Goal: Check status: Check status

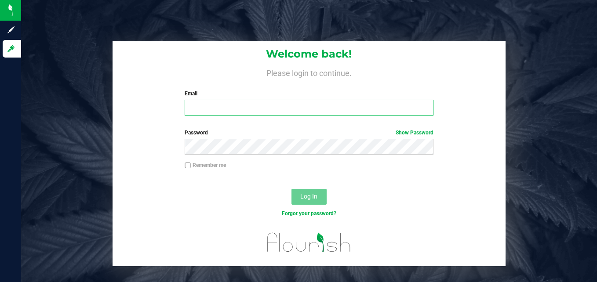
click at [258, 107] on input "Email" at bounding box center [309, 108] width 249 height 16
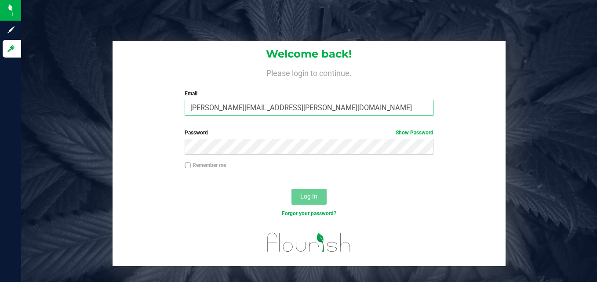
click at [307, 105] on input "[PERSON_NAME][EMAIL_ADDRESS][PERSON_NAME][DOMAIN_NAME]" at bounding box center [309, 108] width 249 height 16
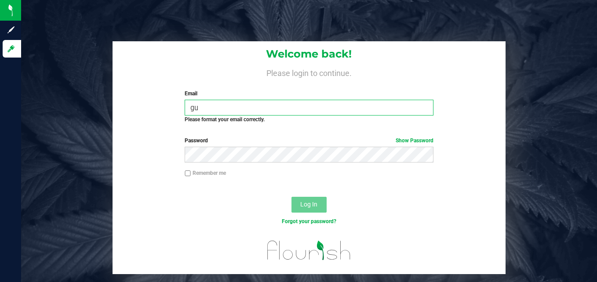
type input "g"
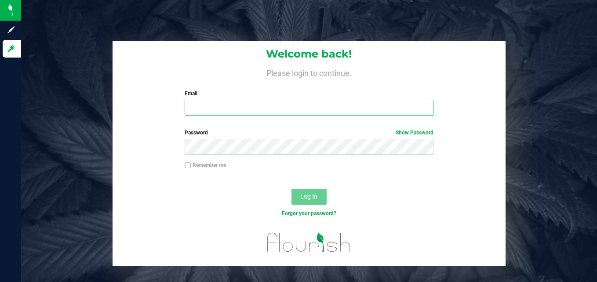
click at [211, 102] on input "Email" at bounding box center [309, 108] width 249 height 16
type input "[PERSON_NAME][EMAIL_ADDRESS][PERSON_NAME][DOMAIN_NAME]"
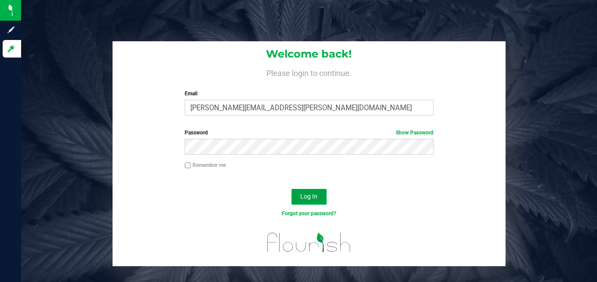
click at [313, 197] on span "Log In" at bounding box center [308, 196] width 17 height 7
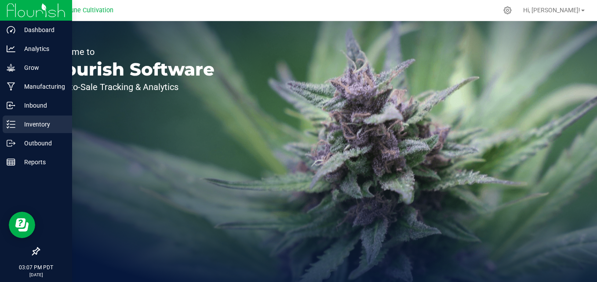
click at [23, 123] on p "Inventory" at bounding box center [41, 124] width 53 height 11
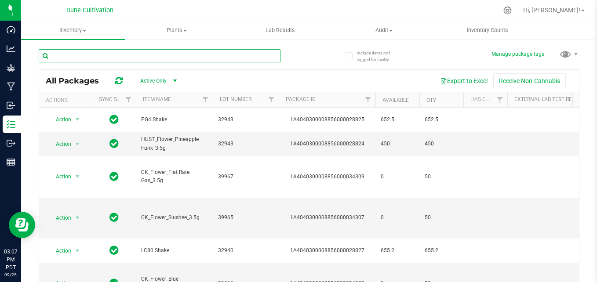
click at [97, 56] on input "text" at bounding box center [160, 55] width 242 height 13
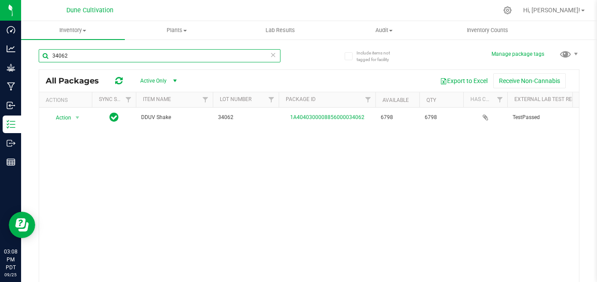
click at [164, 54] on input "34062" at bounding box center [160, 55] width 242 height 13
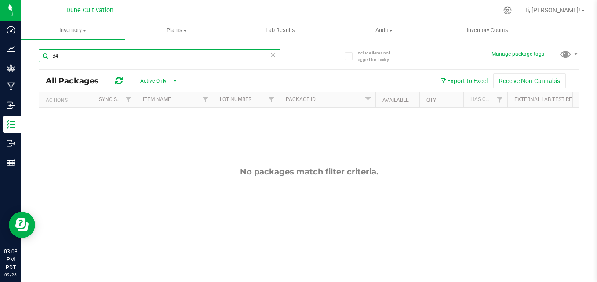
type input "3"
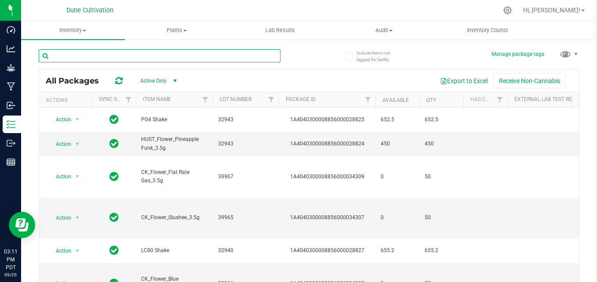
click at [171, 60] on input "text" at bounding box center [160, 55] width 242 height 13
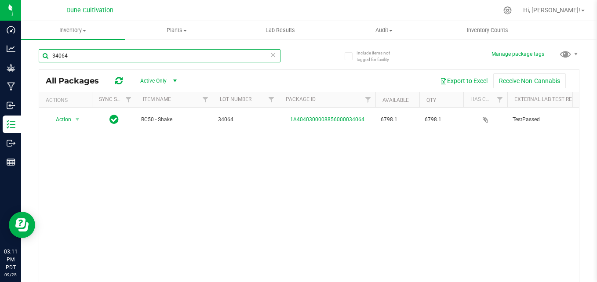
click at [122, 53] on input "34064" at bounding box center [160, 55] width 242 height 13
click at [79, 58] on input "34061" at bounding box center [160, 55] width 242 height 13
click at [89, 58] on input "34063" at bounding box center [160, 55] width 242 height 13
type input "34065"
